Goal: Information Seeking & Learning: Learn about a topic

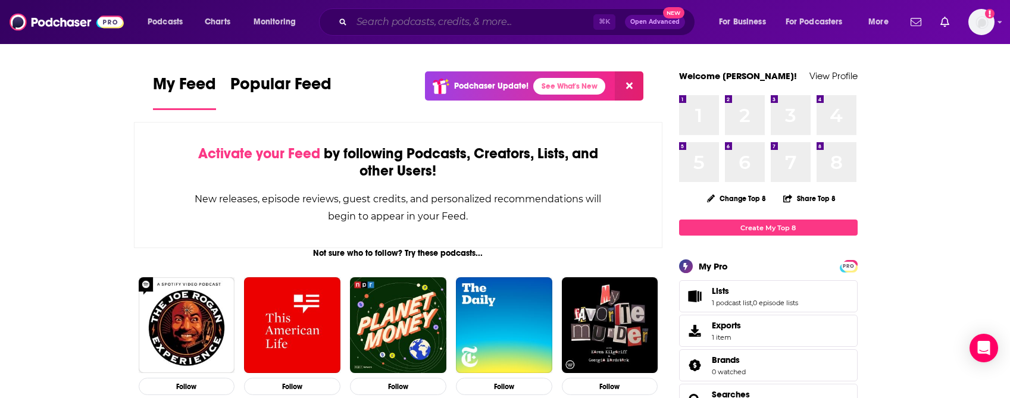
click at [360, 24] on input "Search podcasts, credits, & more..." at bounding box center [473, 21] width 242 height 19
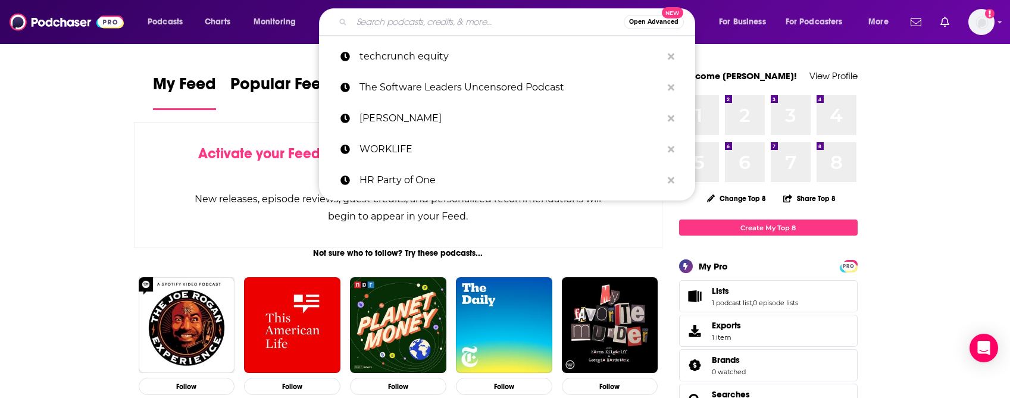
paste input "Bloomberg intelligence’s ESG currents"
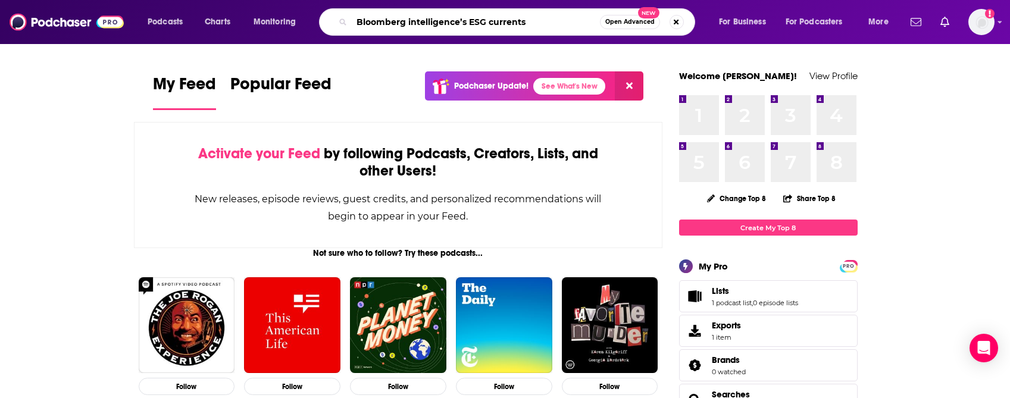
type input "Bloomberg intelligence’s ESG currents"
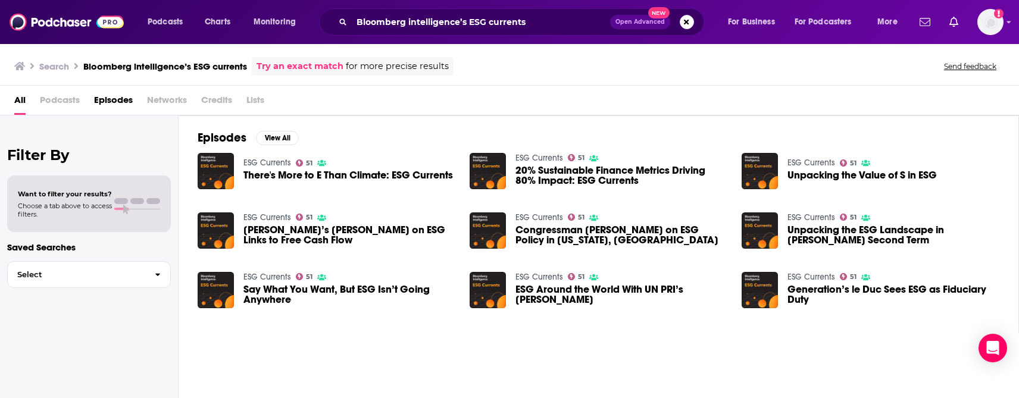
click at [57, 102] on span "Podcasts" at bounding box center [60, 102] width 40 height 24
click at [62, 100] on span "Podcasts" at bounding box center [60, 102] width 40 height 24
click at [216, 170] on img "There's More to E Than Climate: ESG Currents" at bounding box center [216, 171] width 36 height 36
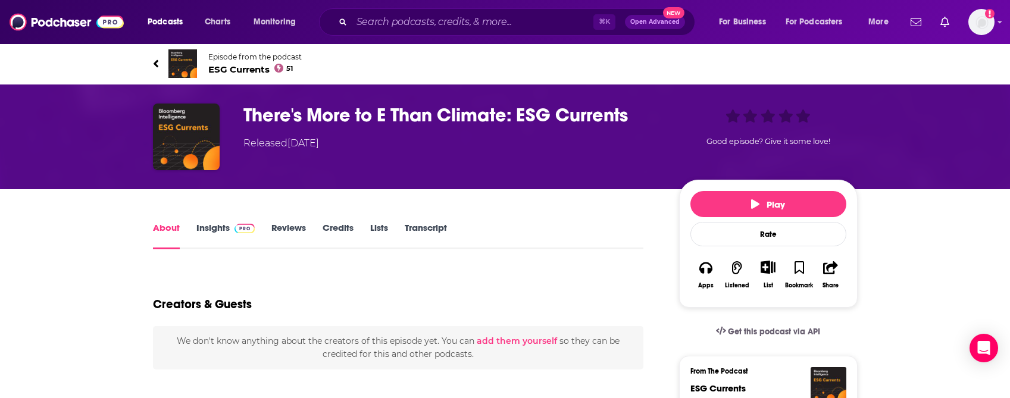
click at [228, 71] on span "ESG Currents 51" at bounding box center [254, 69] width 93 height 11
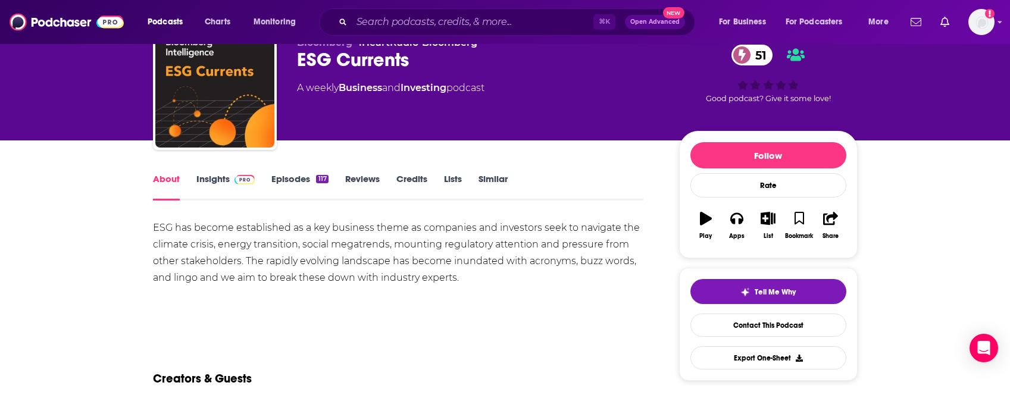
scroll to position [51, 0]
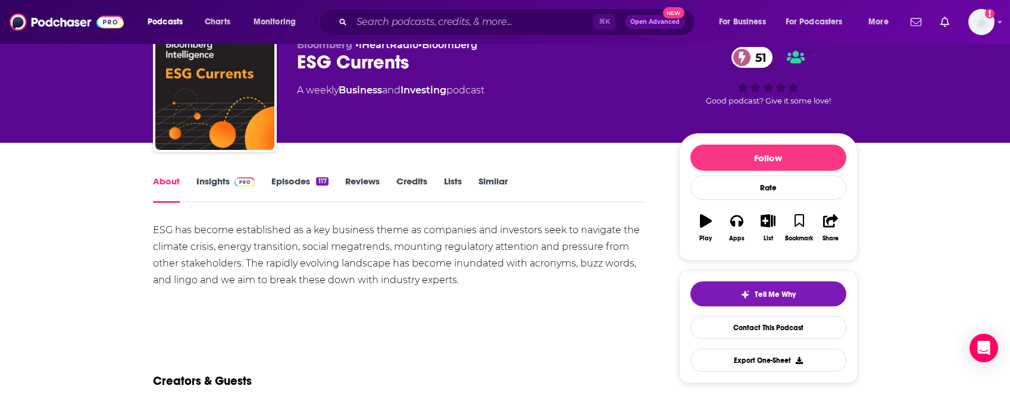
click at [211, 179] on link "Insights" at bounding box center [225, 189] width 59 height 27
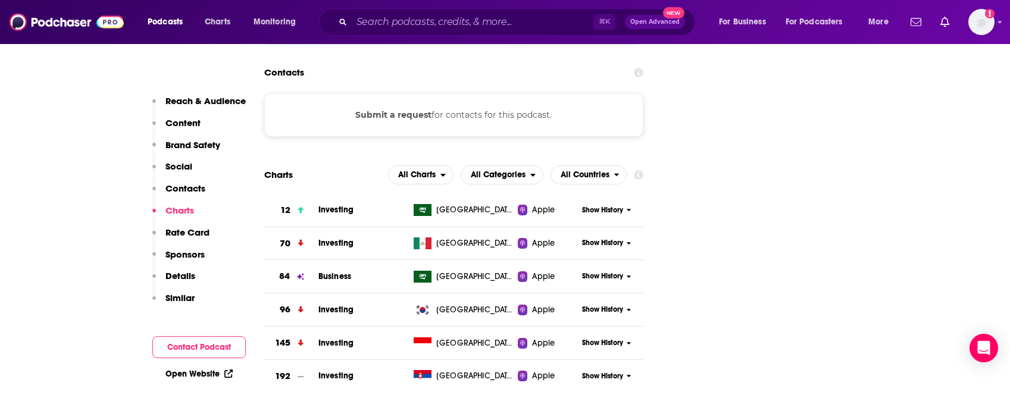
scroll to position [1292, 0]
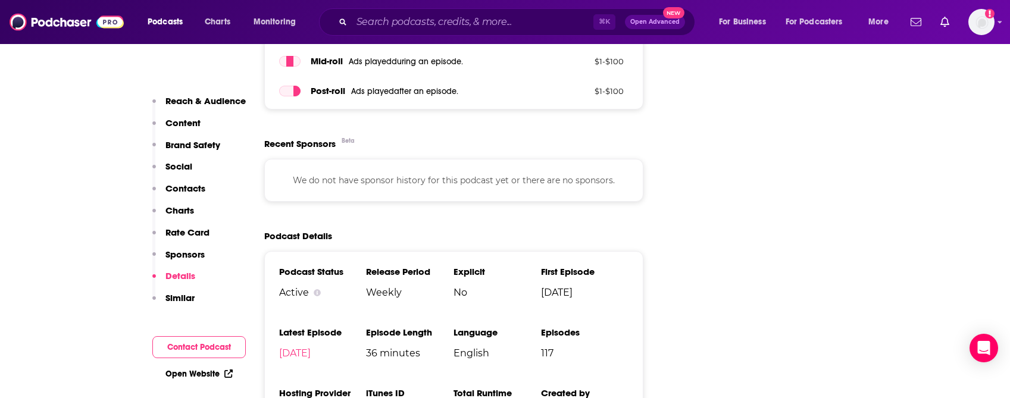
click at [174, 163] on p "Social" at bounding box center [178, 166] width 27 height 11
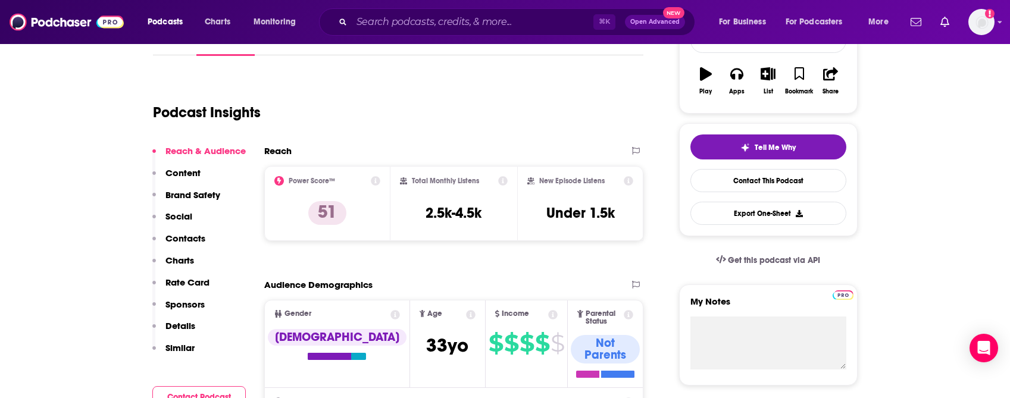
scroll to position [200, 0]
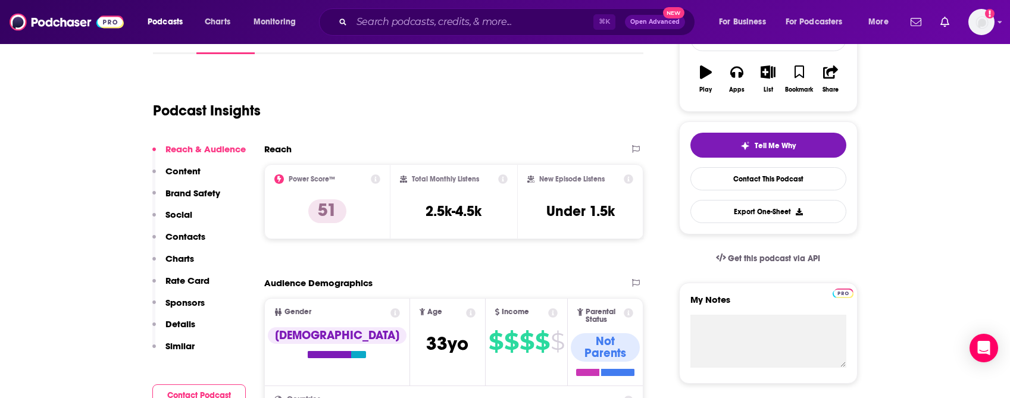
click at [177, 217] on p "Social" at bounding box center [178, 214] width 27 height 11
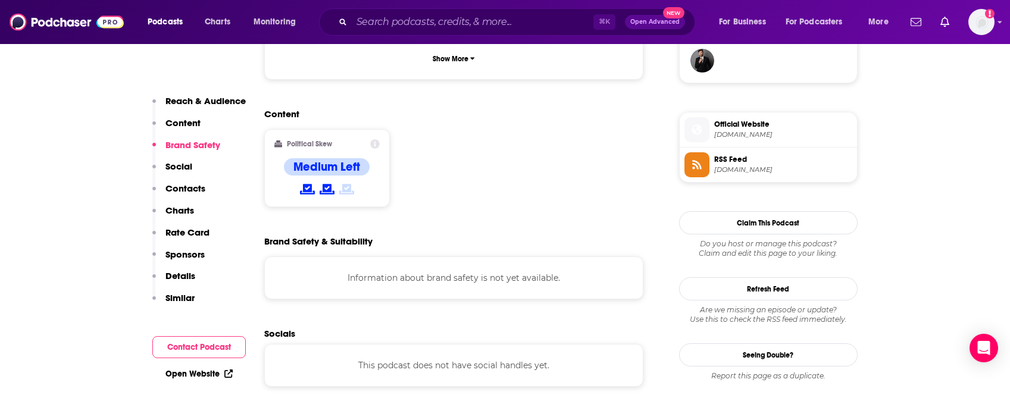
scroll to position [905, 0]
